Goal: Use online tool/utility: Utilize a website feature to perform a specific function

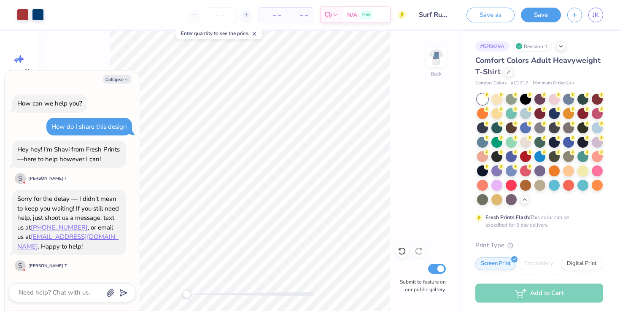
scroll to position [59, 0]
click at [118, 80] on button "Collapse" at bounding box center [117, 79] width 28 height 9
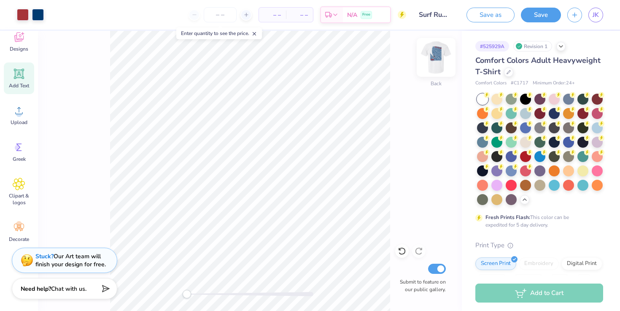
click at [431, 51] on img at bounding box center [437, 58] width 34 height 34
click at [431, 51] on img at bounding box center [436, 57] width 17 height 17
click at [256, 32] on icon at bounding box center [255, 34] width 6 height 6
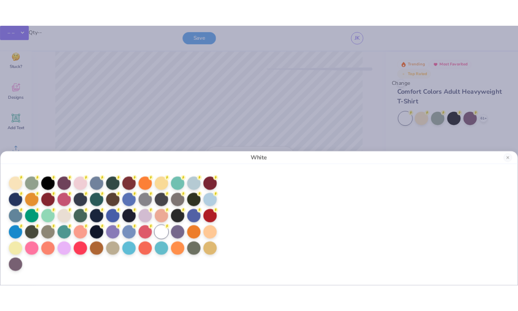
scroll to position [0, 0]
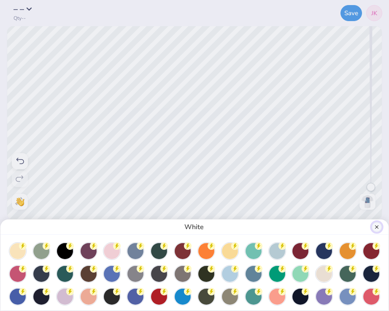
click at [377, 228] on button "Close" at bounding box center [377, 227] width 10 height 10
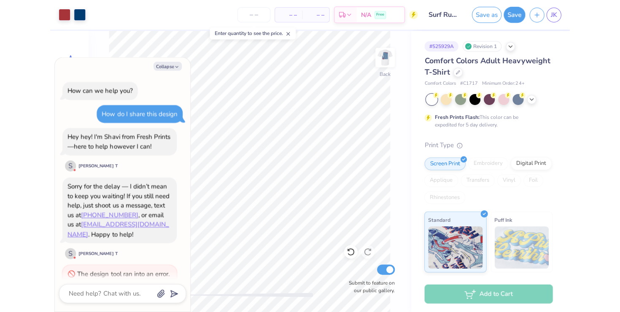
scroll to position [32, 0]
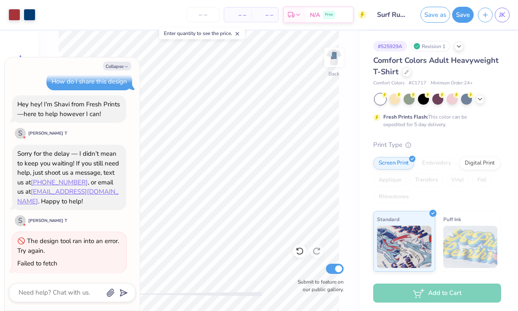
click at [240, 30] on span at bounding box center [237, 34] width 6 height 8
click at [114, 66] on button "Collapse" at bounding box center [117, 66] width 28 height 9
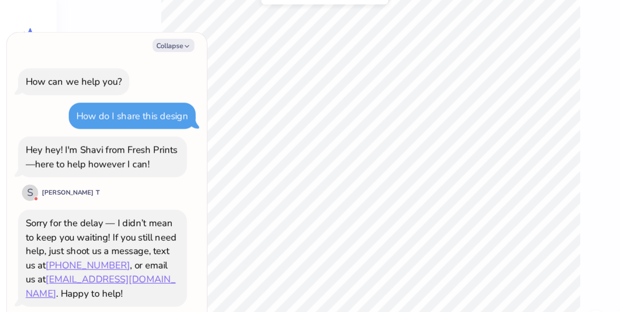
scroll to position [78, 0]
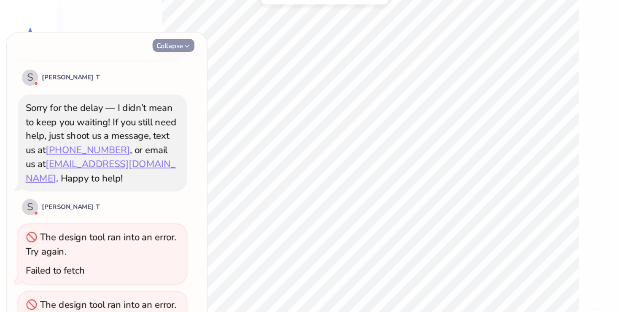
click at [125, 67] on icon "button" at bounding box center [126, 67] width 5 height 5
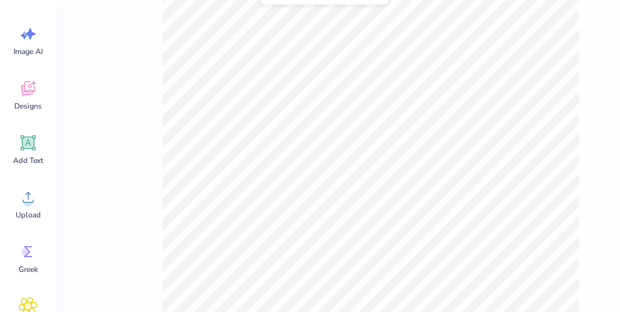
type textarea "x"
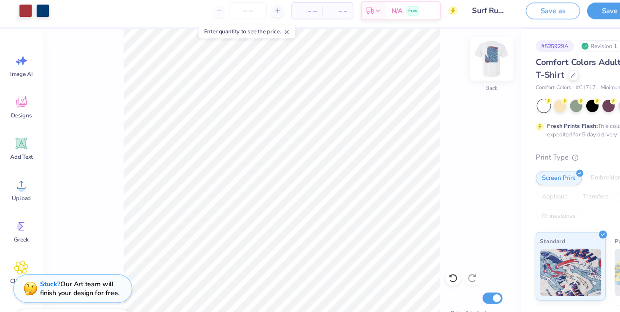
click at [440, 59] on img at bounding box center [437, 58] width 34 height 34
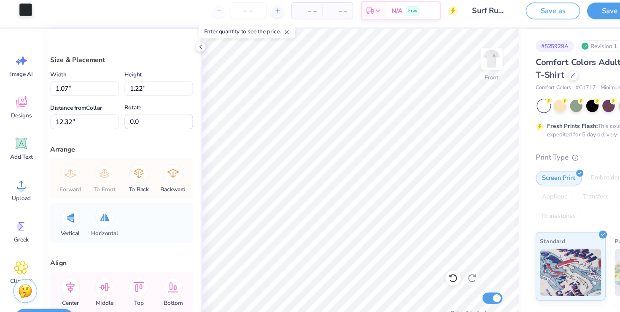
click at [24, 16] on div at bounding box center [23, 14] width 12 height 12
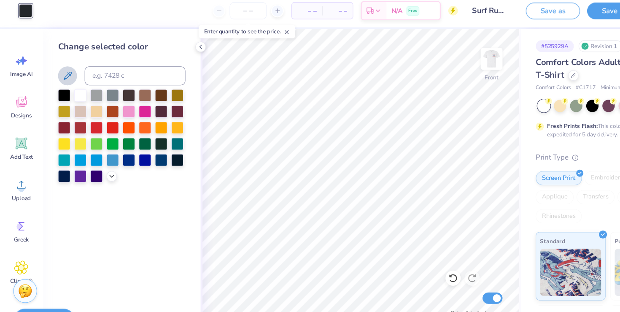
click at [64, 76] on icon at bounding box center [60, 73] width 10 height 10
click at [66, 74] on button at bounding box center [59, 72] width 17 height 17
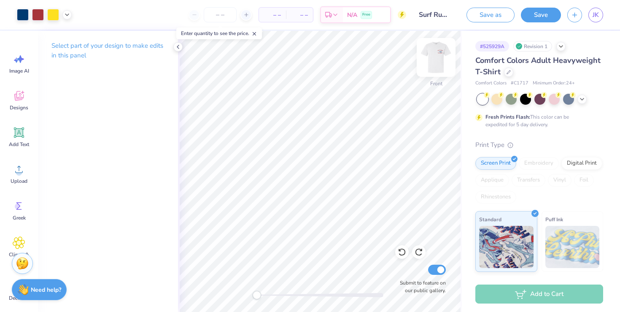
click at [427, 53] on img at bounding box center [437, 58] width 34 height 34
click at [433, 52] on img at bounding box center [437, 58] width 34 height 34
click at [433, 54] on img at bounding box center [437, 58] width 34 height 34
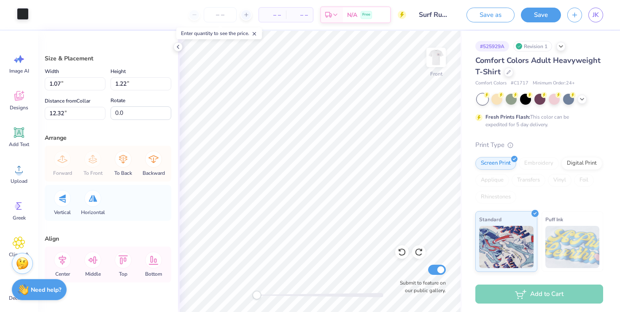
click at [25, 19] on div at bounding box center [23, 14] width 12 height 12
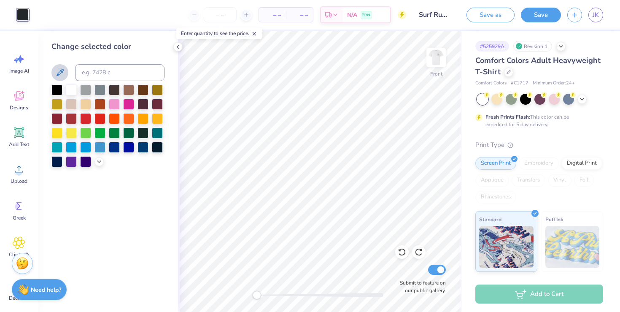
click at [62, 71] on icon at bounding box center [60, 73] width 10 height 10
click at [57, 75] on icon at bounding box center [60, 72] width 7 height 7
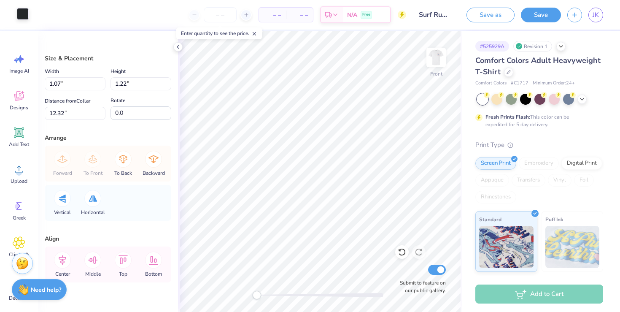
click at [17, 15] on div at bounding box center [23, 14] width 12 height 12
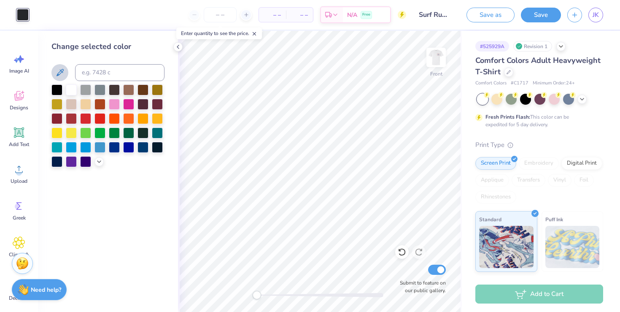
click at [60, 72] on icon at bounding box center [60, 73] width 10 height 10
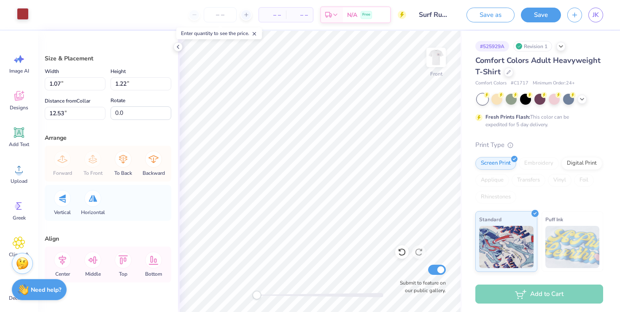
click at [17, 20] on div at bounding box center [23, 14] width 12 height 12
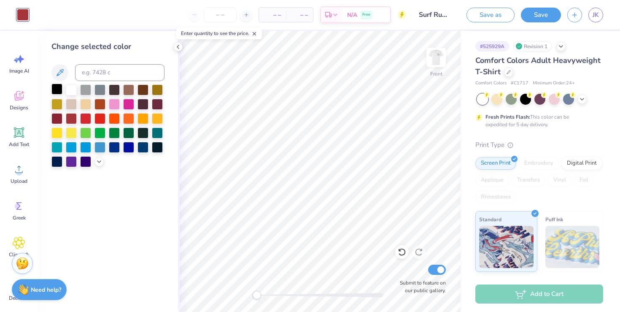
click at [62, 90] on div at bounding box center [56, 89] width 11 height 11
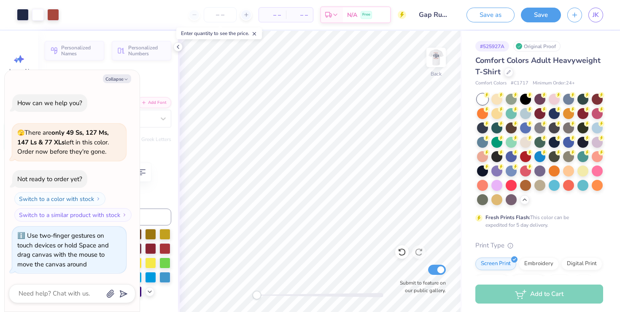
scroll to position [33, 0]
